Goal: Task Accomplishment & Management: Use online tool/utility

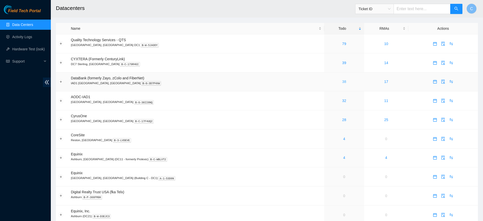
click at [342, 82] on link "38" at bounding box center [344, 81] width 4 height 4
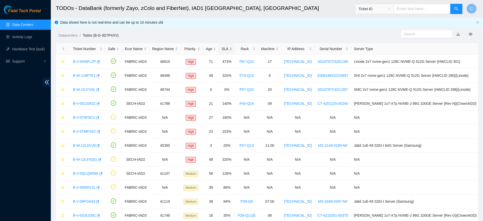
click at [232, 49] on div "SLA" at bounding box center [226, 49] width 10 height 6
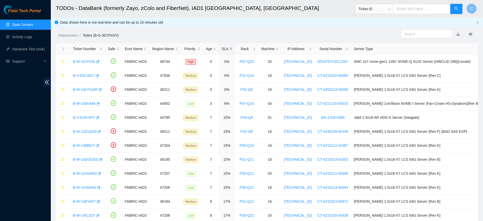
click at [232, 49] on div "SLA" at bounding box center [226, 49] width 10 height 6
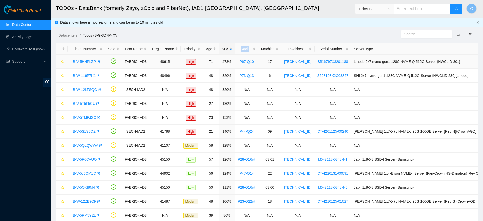
click at [83, 60] on link "B-V-5HNPLZP" at bounding box center [84, 61] width 23 height 4
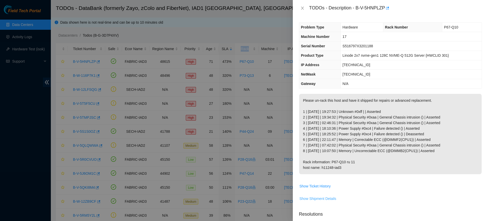
click at [319, 198] on span "Show Shipment Details" at bounding box center [317, 199] width 37 height 6
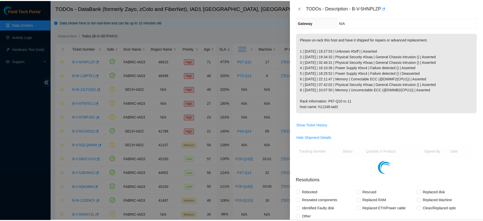
scroll to position [62, 0]
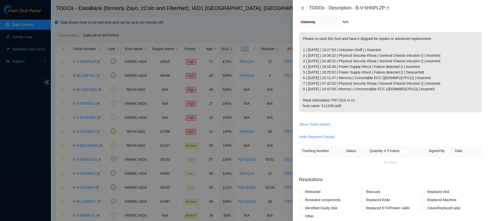
click at [302, 6] on icon "close" at bounding box center [302, 8] width 4 height 4
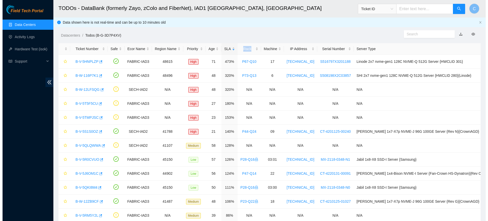
scroll to position [84, 0]
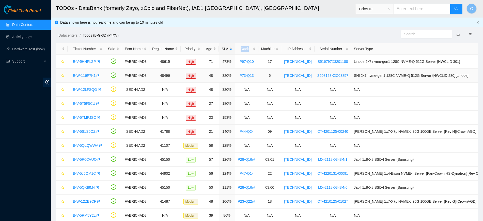
click at [82, 74] on link "B-W-116P7K1" at bounding box center [84, 75] width 23 height 4
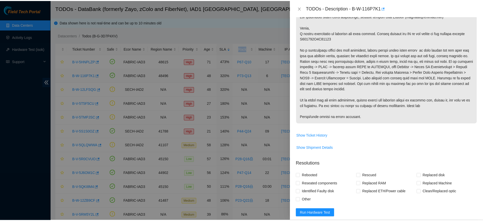
scroll to position [62, 0]
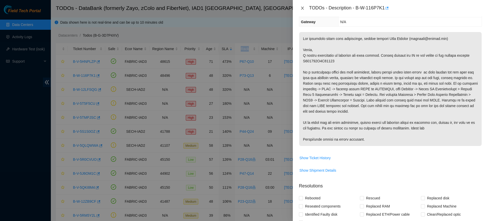
click at [303, 8] on icon "close" at bounding box center [302, 8] width 4 height 4
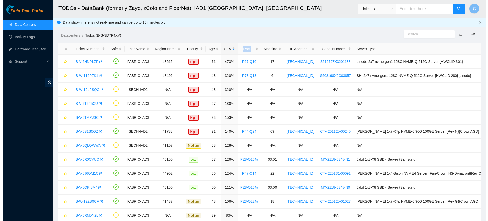
scroll to position [84, 0]
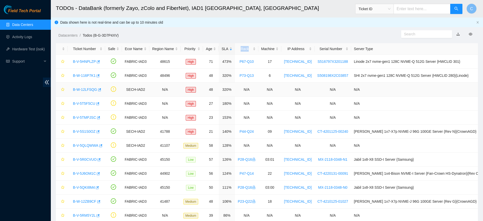
click at [87, 90] on link "B-W-12LFSQG" at bounding box center [85, 89] width 24 height 4
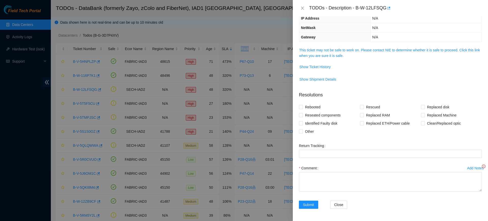
scroll to position [56, 0]
click at [350, 50] on link "This ticket may not be safe to work on. Please contact NIE to determine whether…" at bounding box center [389, 53] width 181 height 10
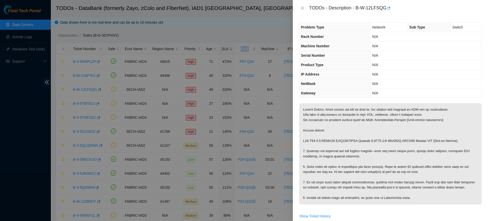
scroll to position [148, 0]
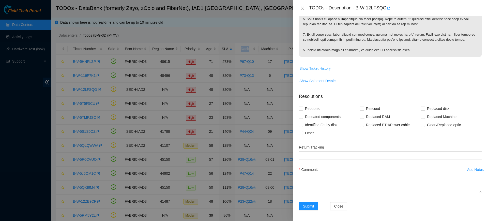
click at [321, 70] on span "Show Ticket History" at bounding box center [314, 69] width 31 height 6
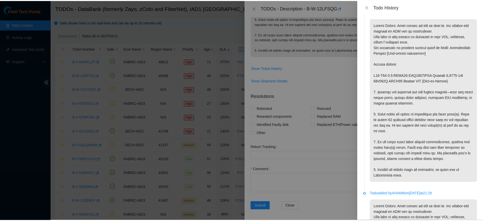
scroll to position [0, 0]
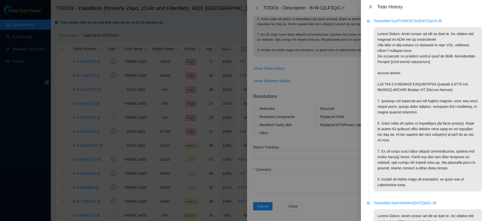
click at [369, 7] on icon "close" at bounding box center [370, 7] width 4 height 4
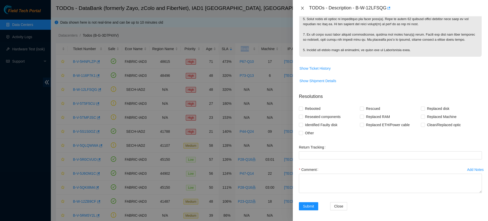
click at [300, 8] on icon "close" at bounding box center [302, 8] width 4 height 4
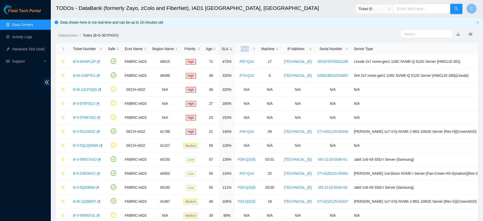
scroll to position [69, 0]
